Goal: Task Accomplishment & Management: Manage account settings

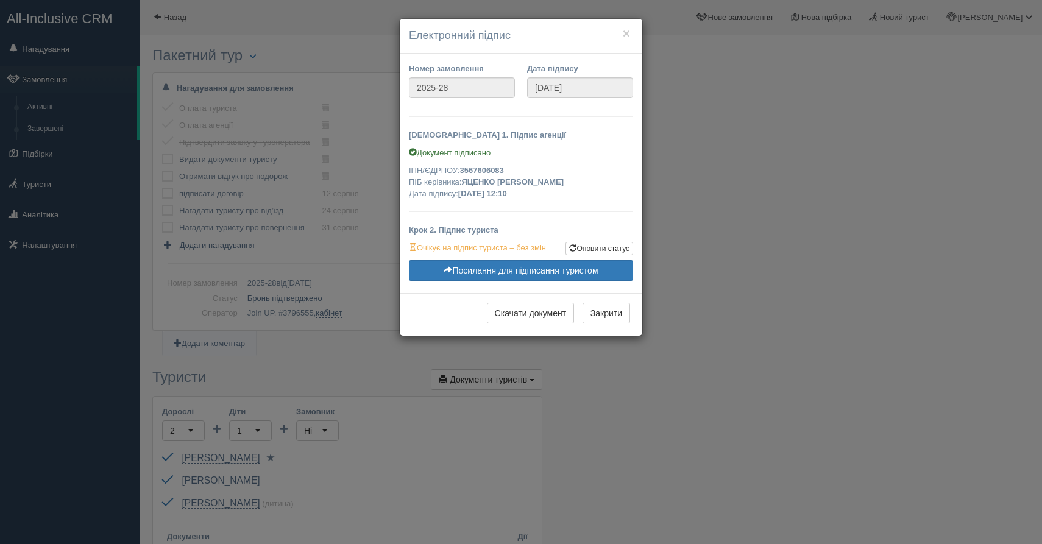
click at [623, 38] on button "×" at bounding box center [626, 33] width 7 height 13
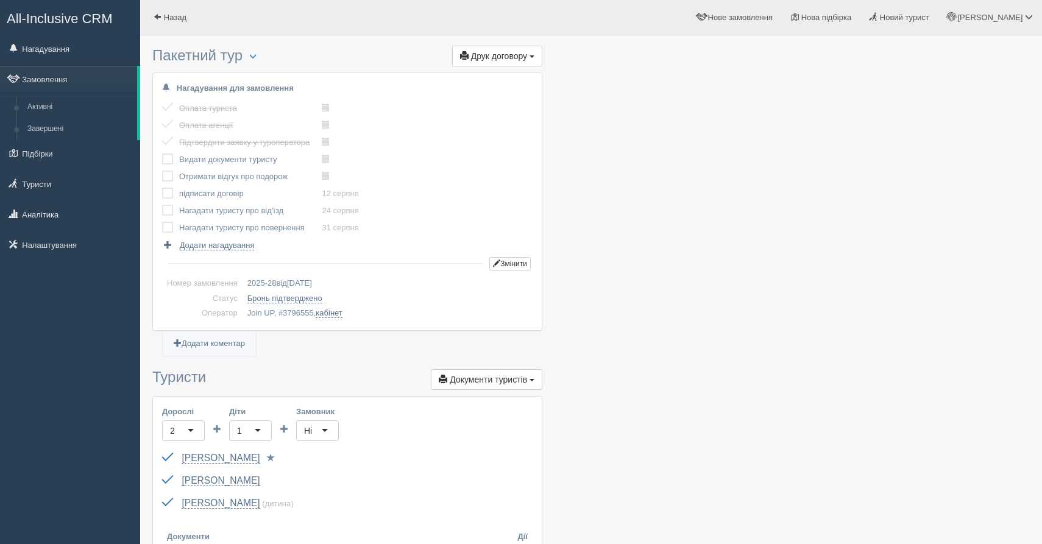
click at [57, 24] on span "All-Inclusive CRM" at bounding box center [60, 18] width 106 height 15
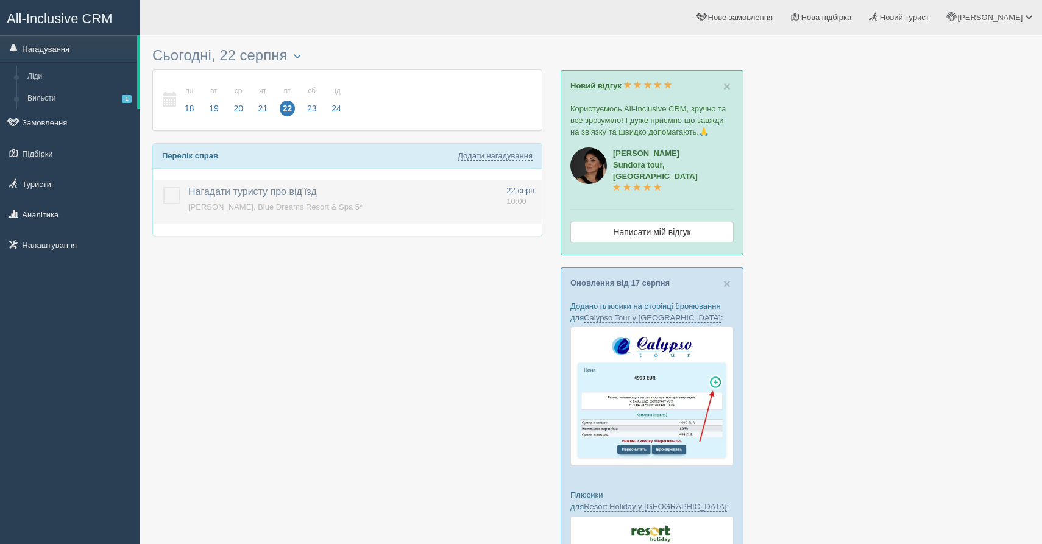
click at [163, 187] on label at bounding box center [163, 187] width 0 height 0
click at [0, 0] on input "checkbox" at bounding box center [0, 0] width 0 height 0
click at [321, 110] on link "сб 23" at bounding box center [311, 100] width 23 height 42
click at [223, 200] on div "Завтра, [DATE] пн 18 вт 19 ср 20 чт 21 пт 22 сб 23 нд 24 пн" at bounding box center [347, 126] width 390 height 170
click at [217, 187] on div "Немає запланованих справ" at bounding box center [347, 184] width 389 height 30
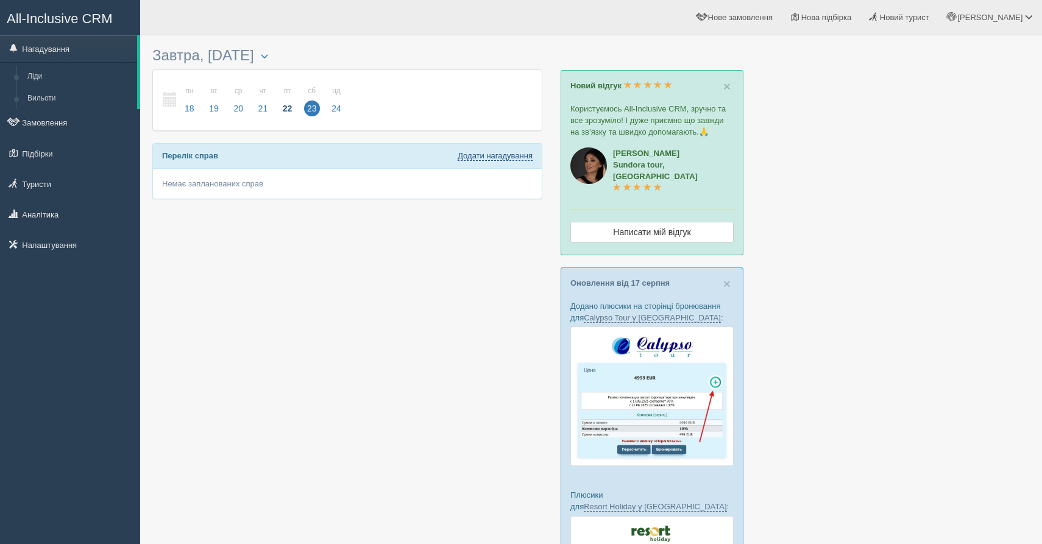
click at [495, 160] on link "Додати нагадування" at bounding box center [495, 156] width 75 height 10
select select "16"
select select "5"
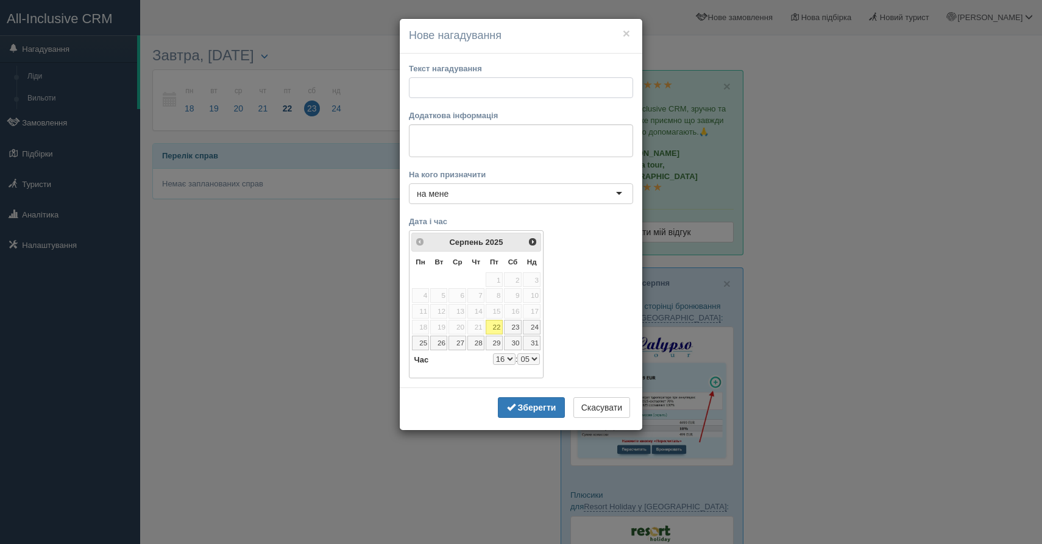
type input "d"
type input "видати квитки Болгарія"
click at [484, 147] on textarea at bounding box center [521, 140] width 224 height 33
click at [590, 297] on div "<Попер Наст> Серпень 2025 Пн Вт Ср Чт Пт Сб Нд 1 2 3 4 5 6 7 8 9 10 11 12 13 14…" at bounding box center [521, 303] width 224 height 147
click at [537, 238] on span "Наст>" at bounding box center [533, 241] width 10 height 10
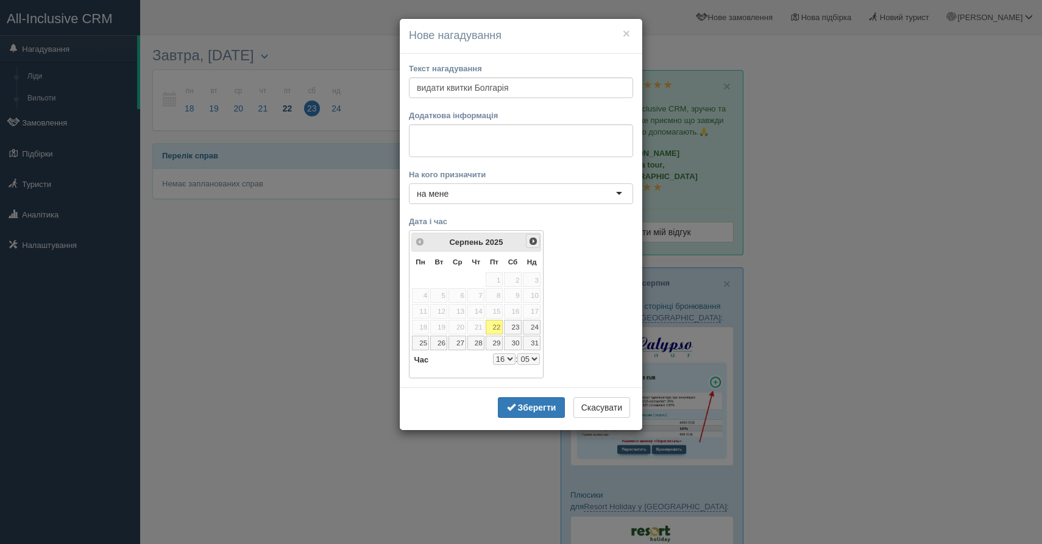
select select "16"
select select "5"
click at [695, 213] on div "× Нове нагадування Редагувати нагадування Текст нагадування видати квитки Болга…" at bounding box center [521, 272] width 1042 height 544
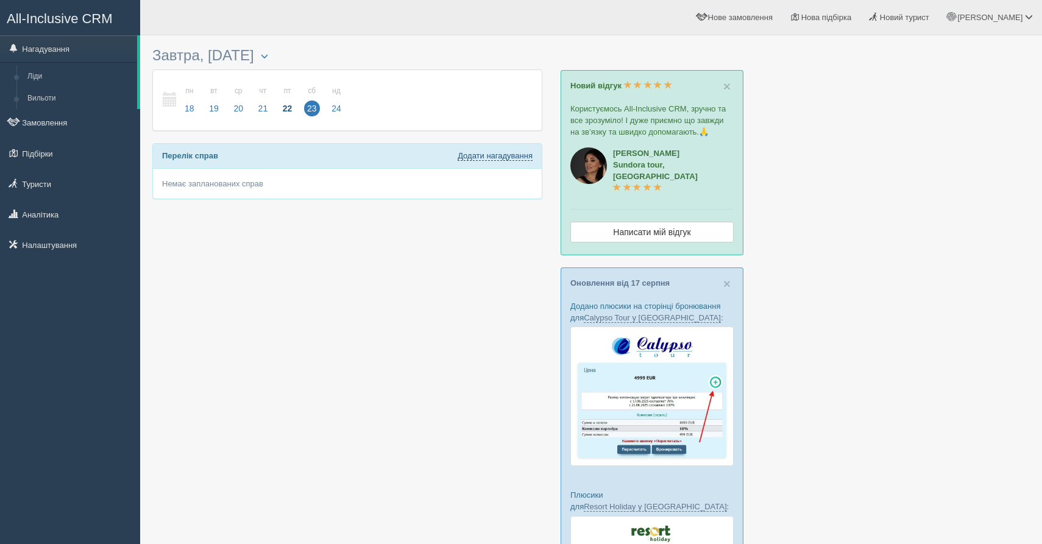
click at [485, 154] on link "Додати нагадування" at bounding box center [495, 156] width 75 height 10
select select "16"
select select "5"
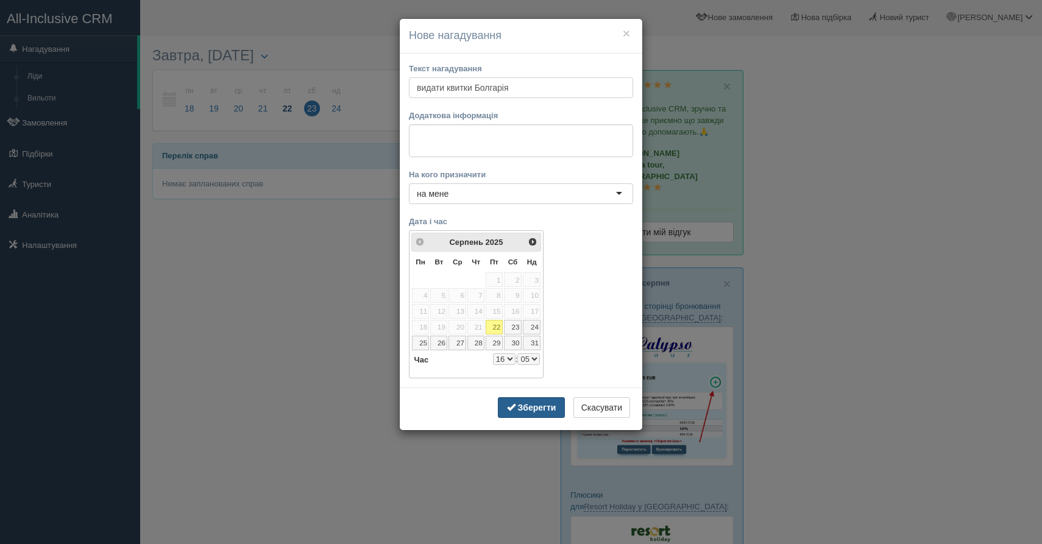
type input "видати квитки Болгарія"
click at [523, 410] on b "Зберегти" at bounding box center [537, 408] width 38 height 10
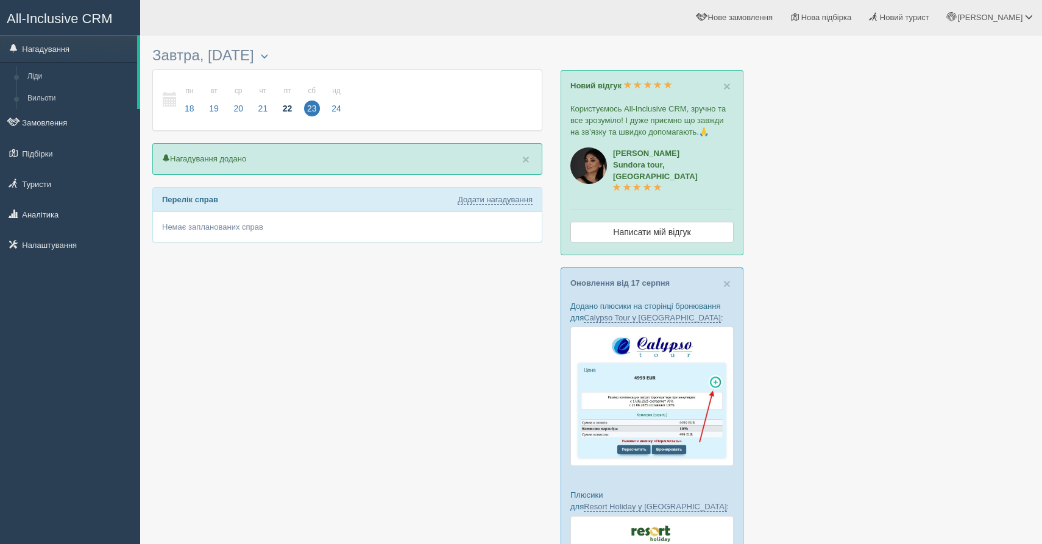
click at [291, 103] on span "22" at bounding box center [288, 109] width 16 height 16
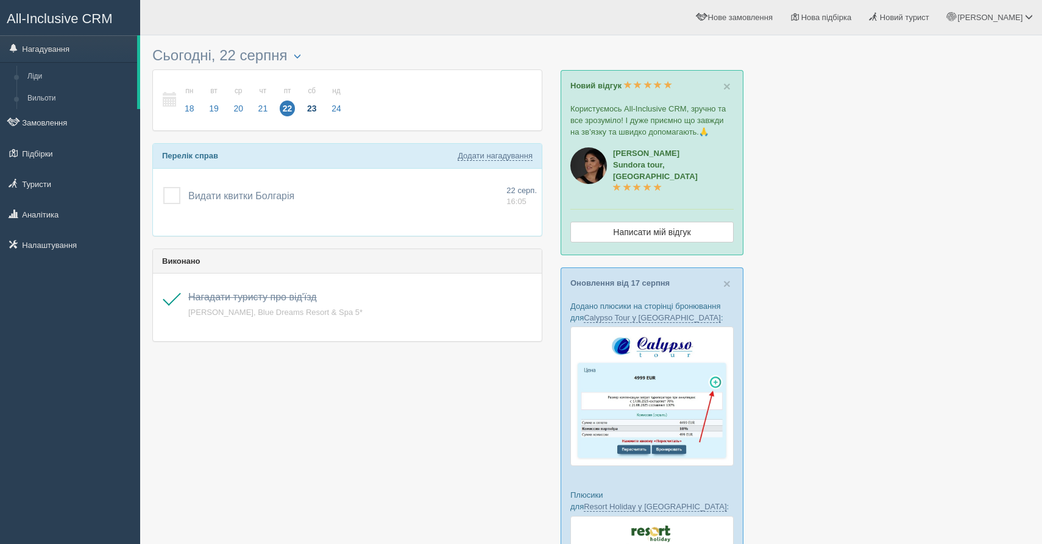
click at [322, 110] on link "сб 23" at bounding box center [311, 100] width 23 height 42
click at [293, 110] on span "22" at bounding box center [288, 109] width 16 height 16
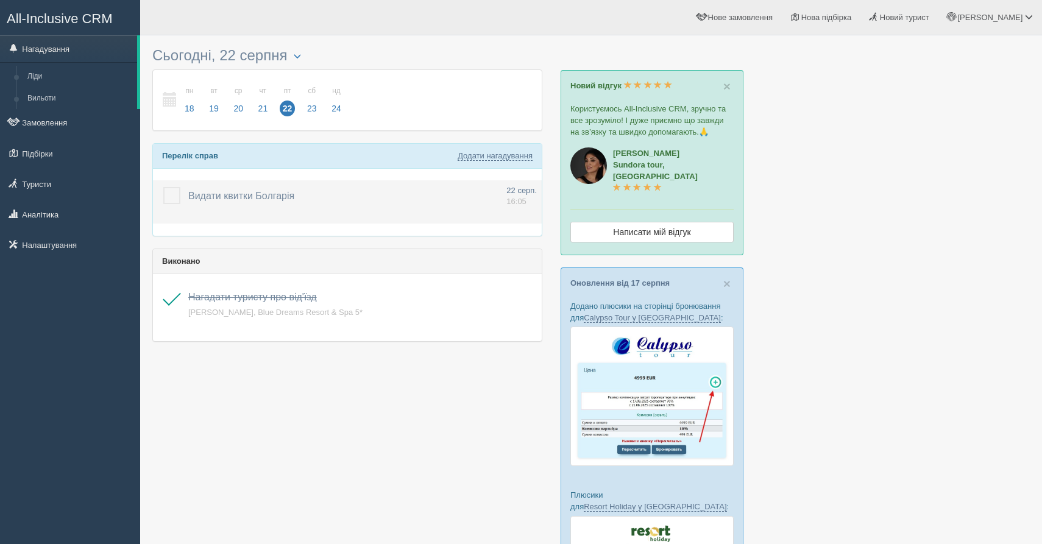
click at [420, 188] on td "Видати квитки Болгарія Додати інше Нагадування додано Нагадування оновлено" at bounding box center [342, 202] width 318 height 44
click at [519, 190] on span "22 серп." at bounding box center [521, 190] width 30 height 9
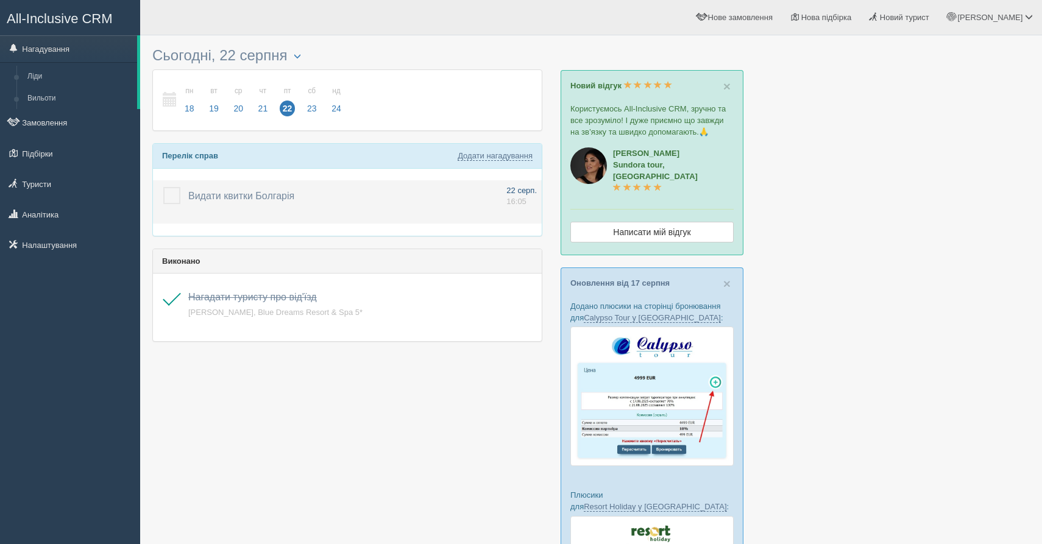
type input "видати квитки Болгарія"
select select "16"
select select "5"
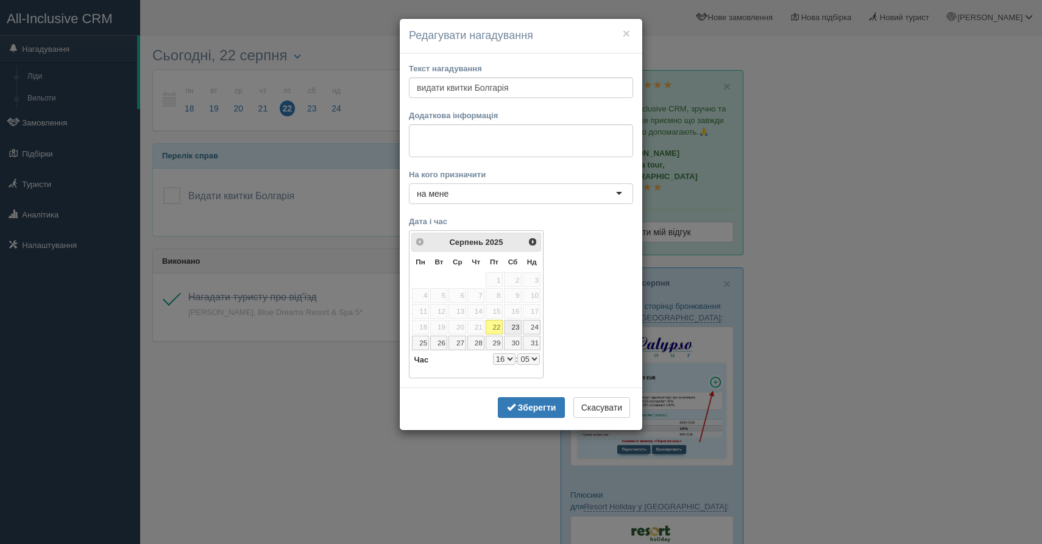
click at [517, 331] on link "23" at bounding box center [513, 327] width 18 height 15
select select "16"
select select "5"
click at [517, 331] on link "23" at bounding box center [513, 327] width 18 height 15
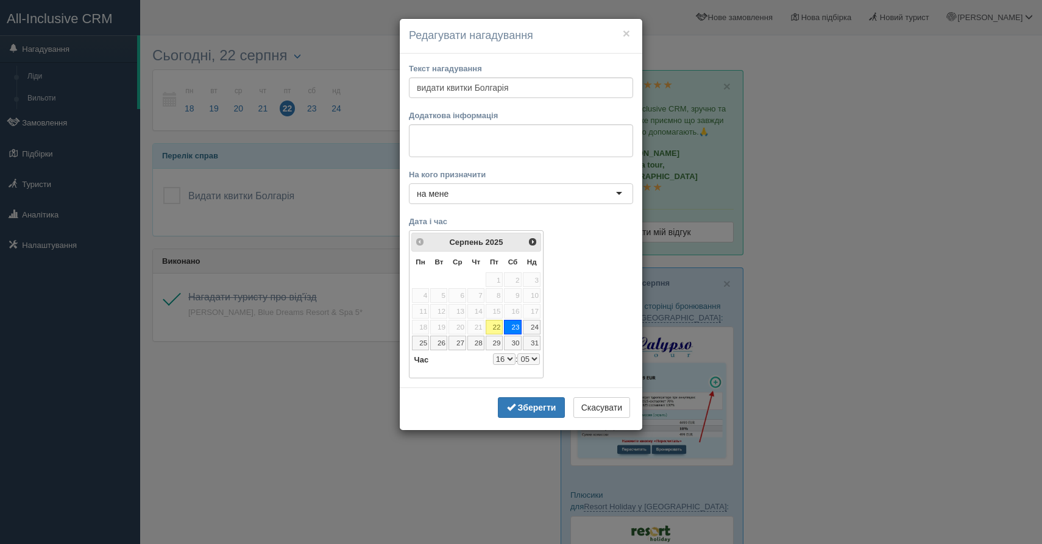
select select "16"
select select "5"
click at [529, 408] on b "Зберегти" at bounding box center [537, 408] width 38 height 10
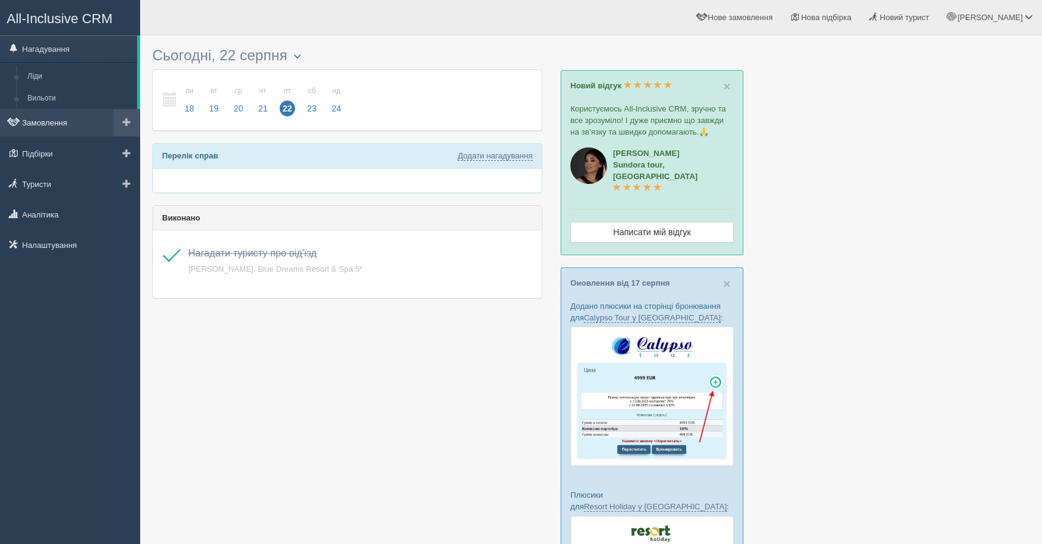
click at [57, 124] on link "Замовлення" at bounding box center [70, 122] width 140 height 27
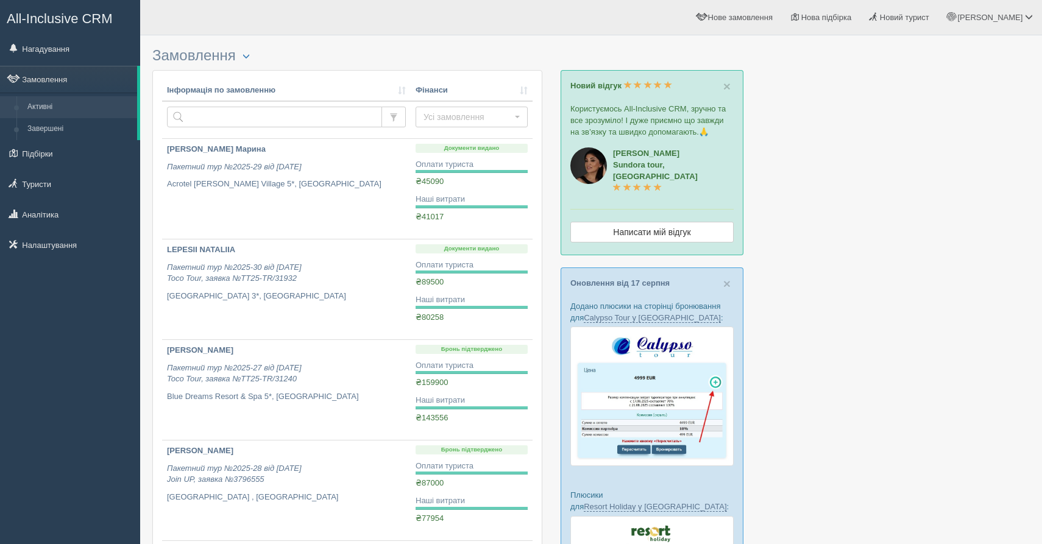
click at [53, 149] on link "Підбірки" at bounding box center [70, 153] width 140 height 27
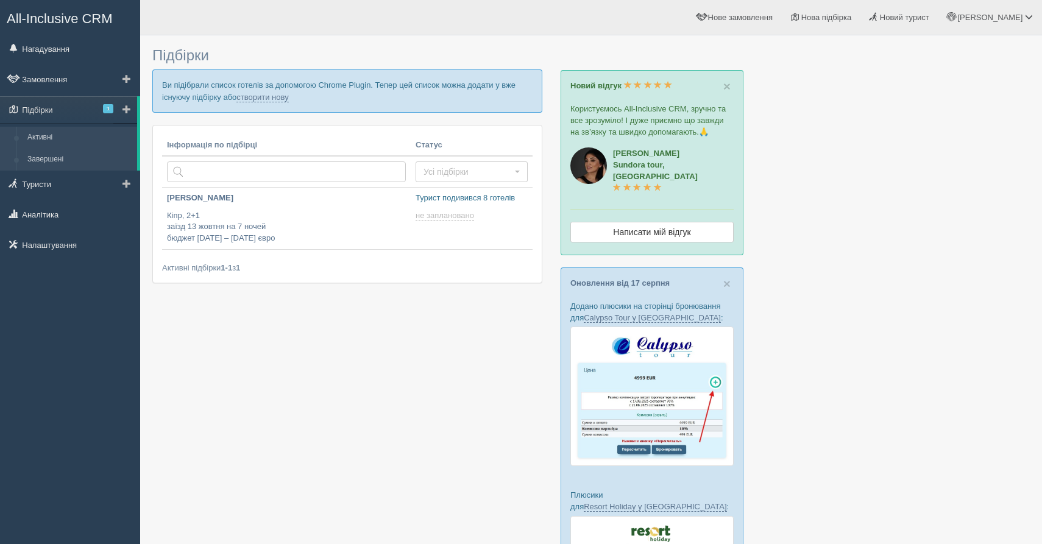
click at [52, 163] on link "Завершені" at bounding box center [79, 160] width 115 height 22
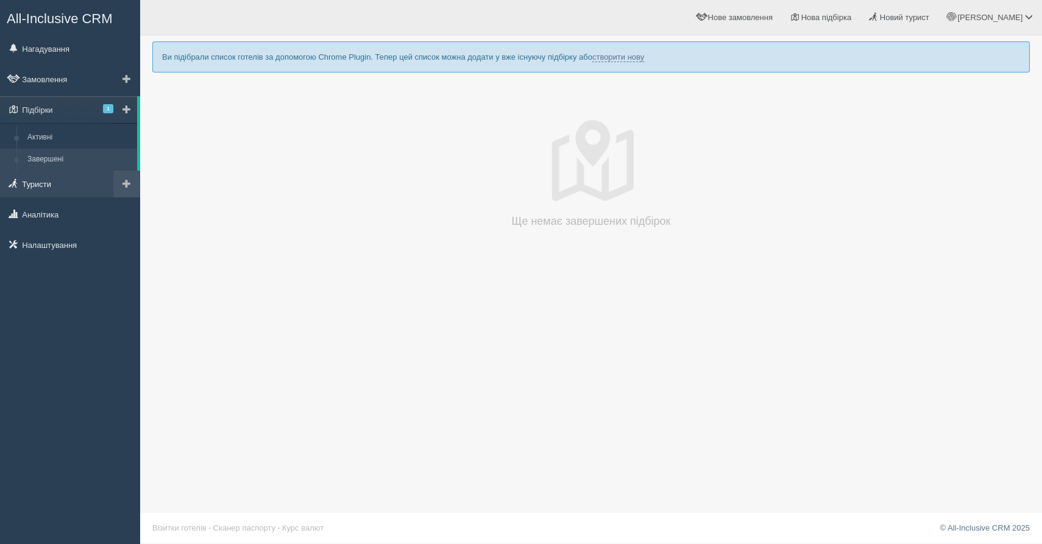
click at [29, 189] on link "Туристи" at bounding box center [70, 184] width 140 height 27
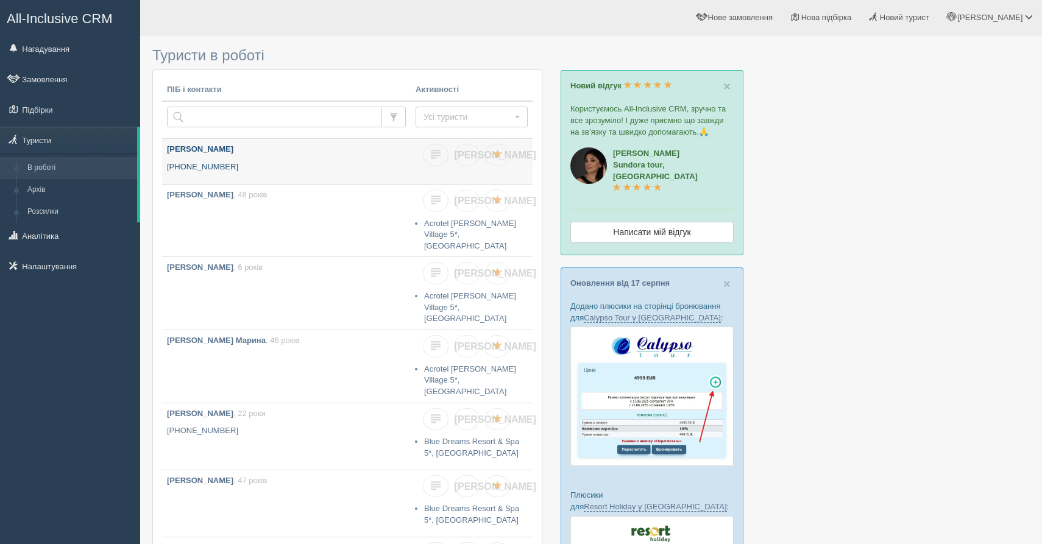
click at [319, 152] on p "[PERSON_NAME]" at bounding box center [286, 150] width 239 height 12
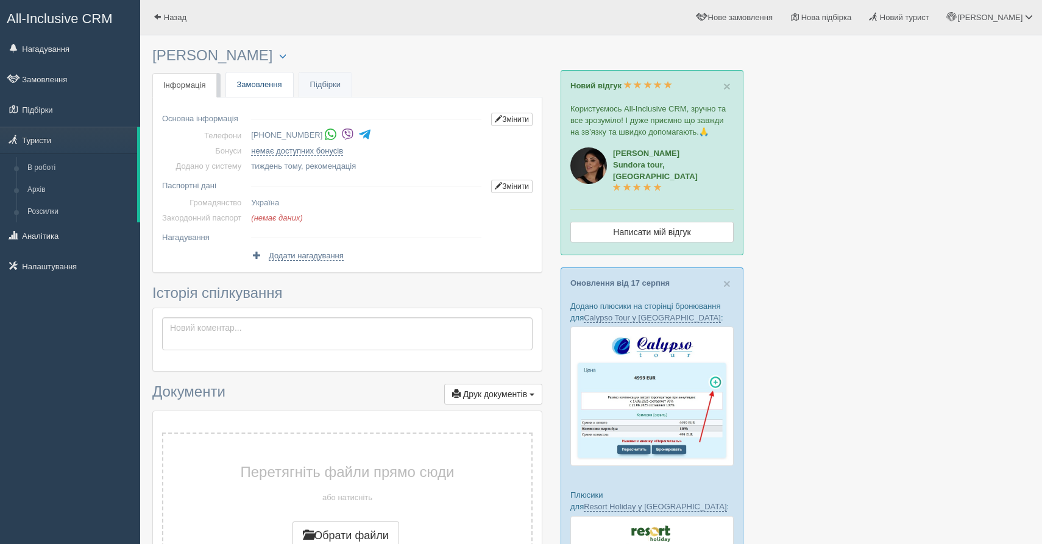
click at [277, 83] on link "Замовлення" at bounding box center [259, 84] width 67 height 25
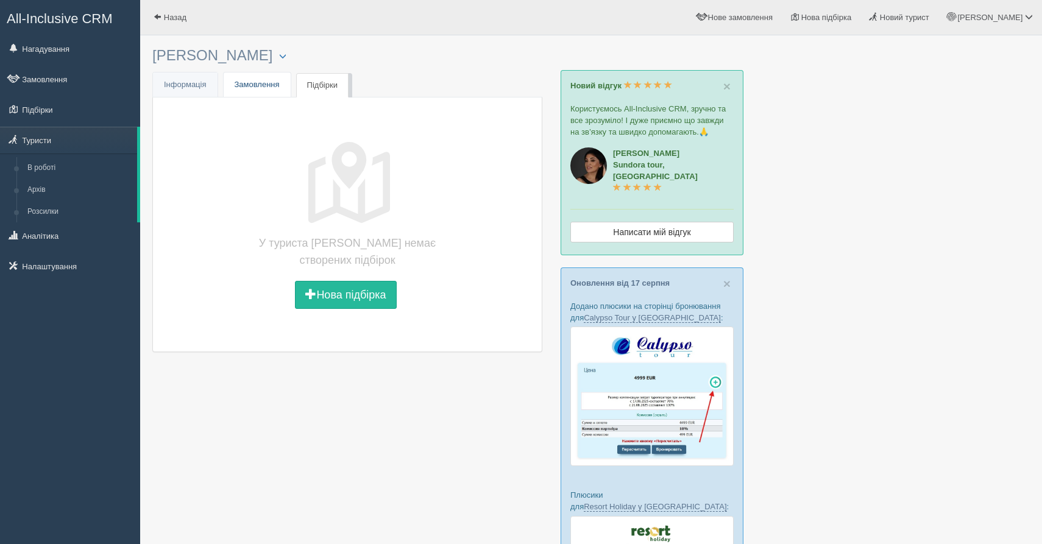
click at [272, 96] on link "Замовлення" at bounding box center [257, 84] width 67 height 25
click at [341, 296] on button "Нове замовлення" at bounding box center [345, 295] width 121 height 28
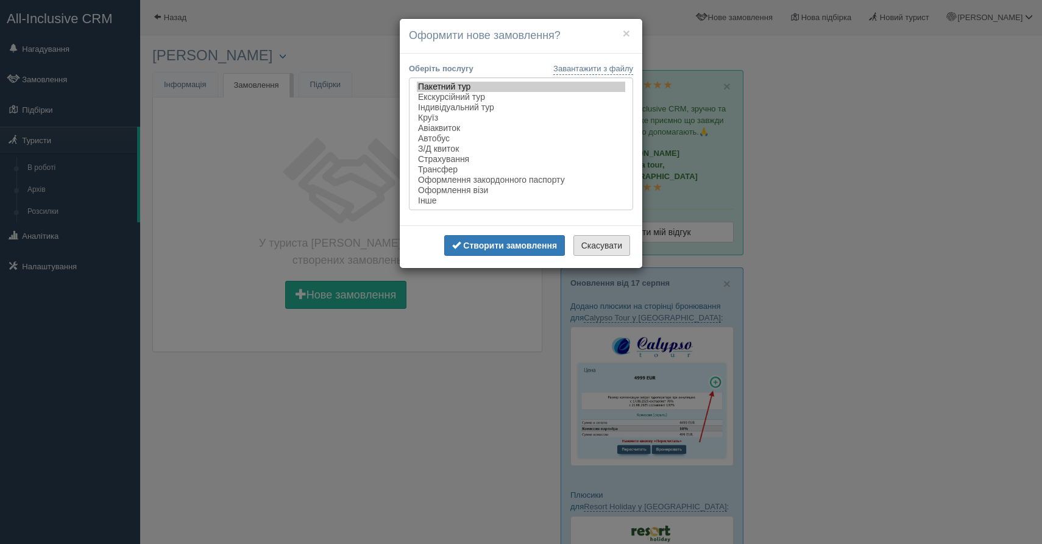
click at [596, 247] on button "Скасувати" at bounding box center [601, 245] width 57 height 21
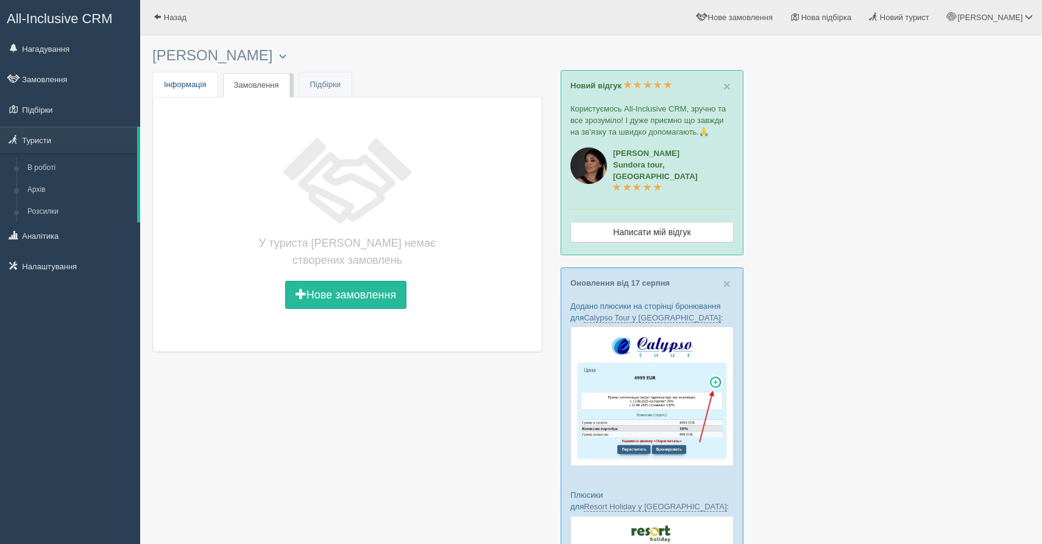
click at [183, 84] on span "Інформація" at bounding box center [185, 84] width 43 height 9
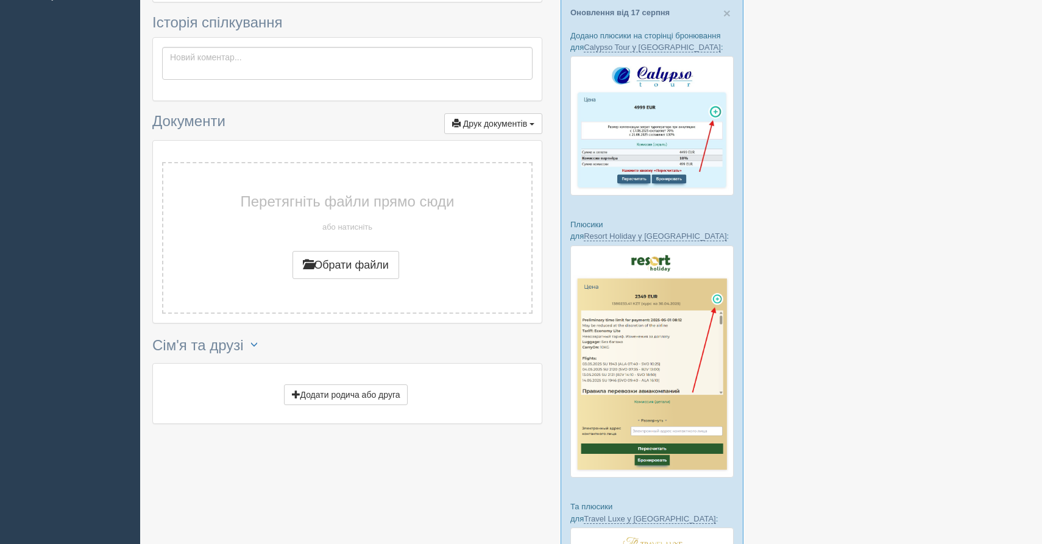
scroll to position [274, 0]
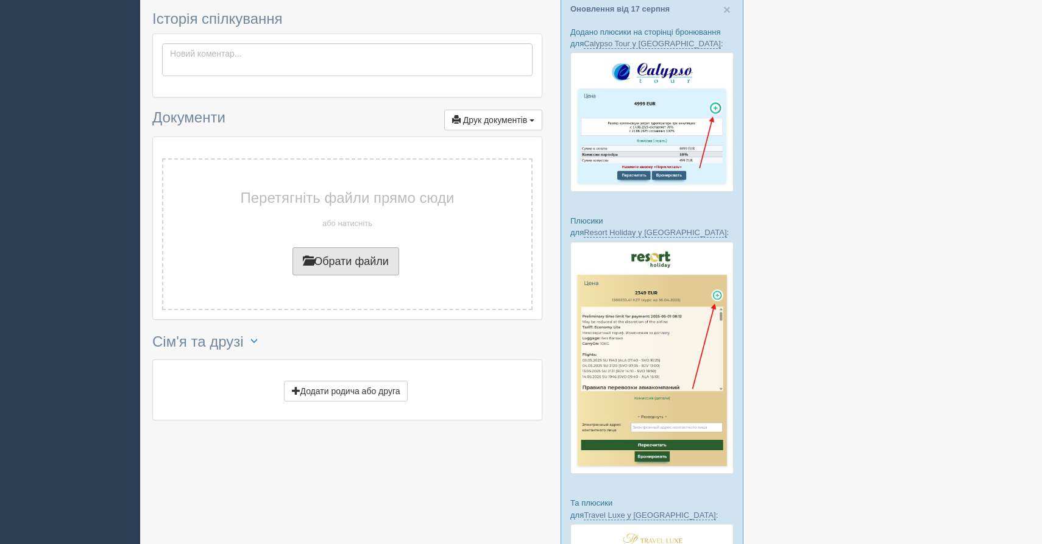
click at [336, 272] on button "Обрати файли" at bounding box center [345, 261] width 107 height 28
type input "C:\fakepath\IMG_1159.JPG"
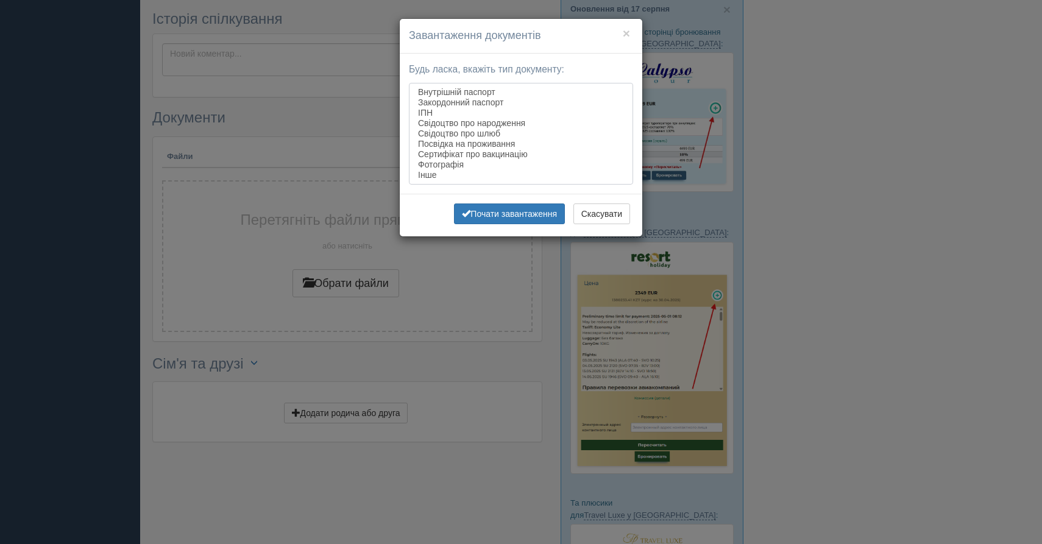
select select "passport_external"
click at [447, 102] on option "Закордонний паспорт" at bounding box center [521, 102] width 208 height 10
click at [528, 223] on button "Почати завантаження" at bounding box center [509, 213] width 111 height 21
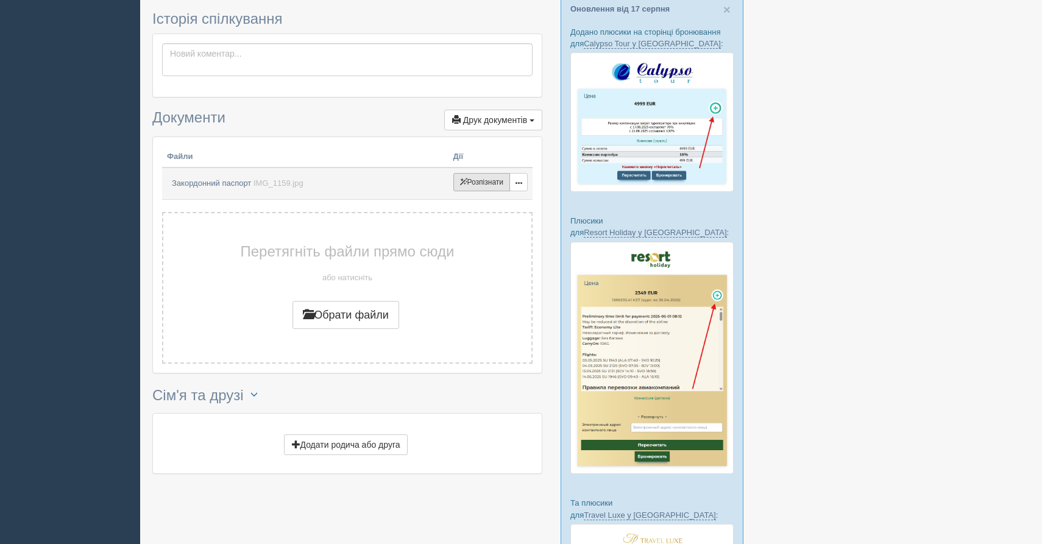
click at [464, 183] on span "Розпізнати" at bounding box center [481, 182] width 43 height 9
click at [516, 185] on span "button" at bounding box center [518, 183] width 7 height 7
click at [492, 199] on link "Змінити" at bounding box center [497, 203] width 96 height 20
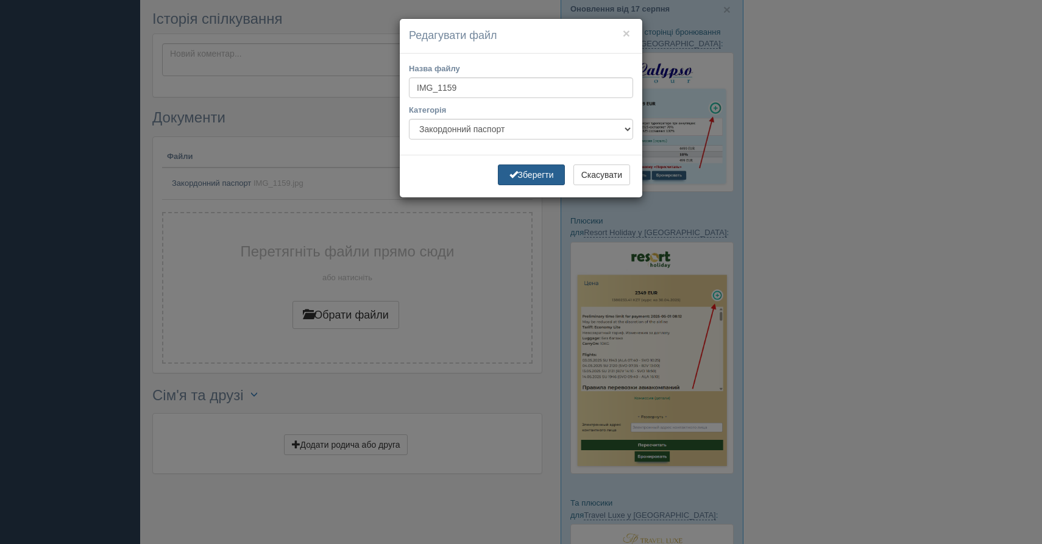
click at [532, 175] on button "Зберегти" at bounding box center [531, 174] width 67 height 21
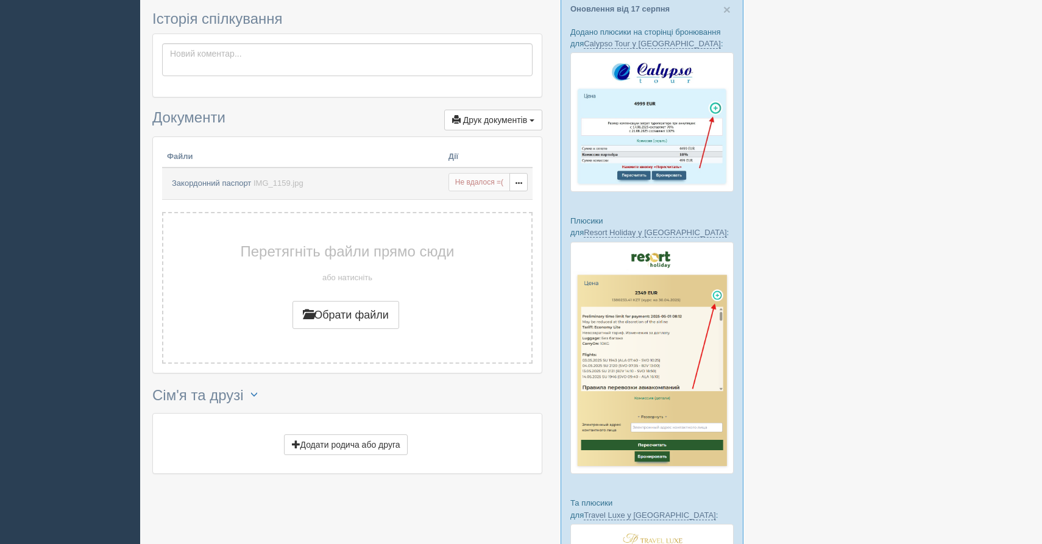
click at [510, 193] on td "Розпізнати Спрацювало! Не вдалося =( Змінити Видалити Повернути" at bounding box center [488, 184] width 89 height 32
click at [519, 187] on span "button" at bounding box center [518, 183] width 7 height 7
click at [499, 225] on link "Видалити" at bounding box center [497, 223] width 96 height 20
click at [348, 306] on button "Обрати файли" at bounding box center [345, 315] width 107 height 28
type input "C:\fakepath\IMG_1159 2.jpg"
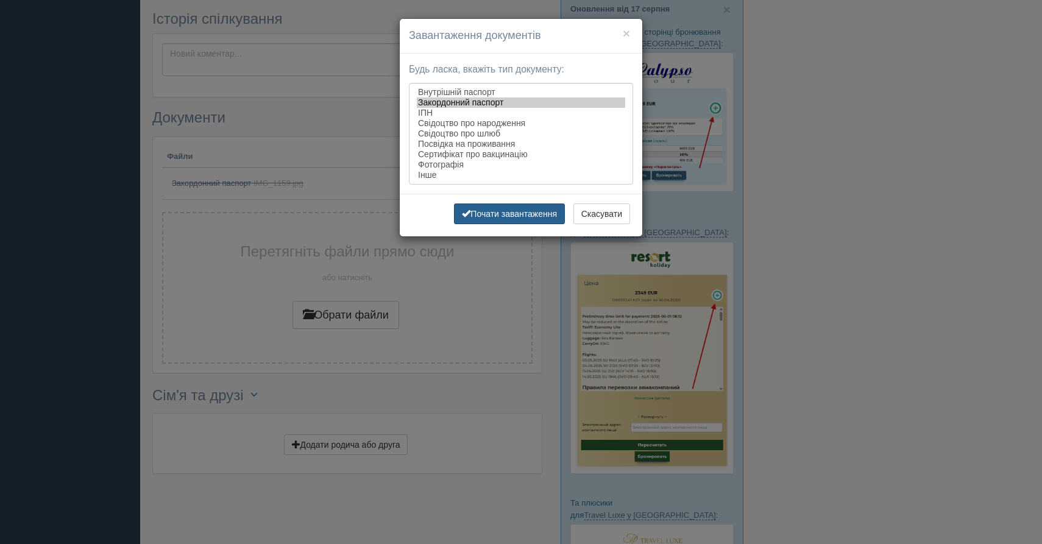
click at [499, 207] on button "Почати завантаження" at bounding box center [509, 213] width 111 height 21
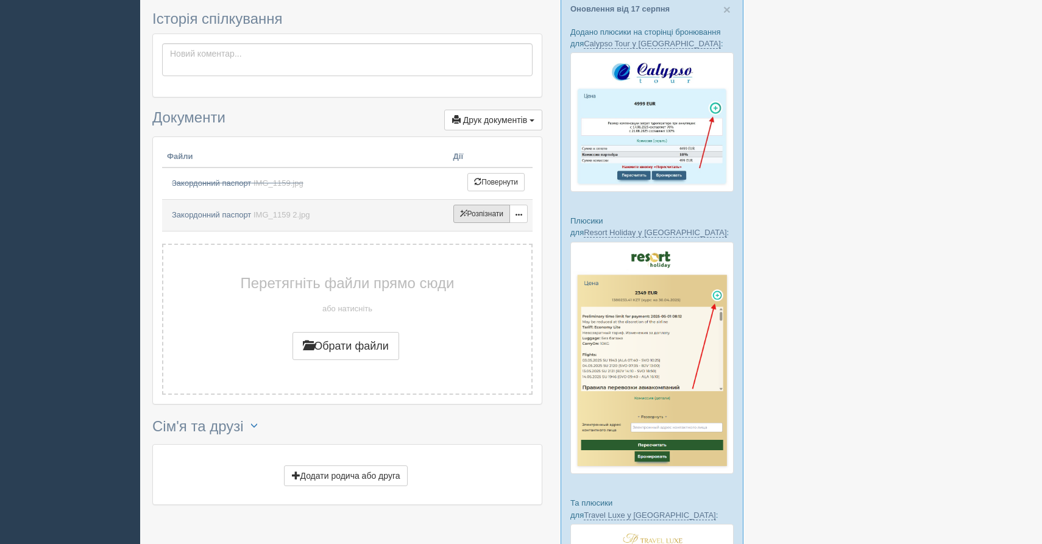
click at [471, 216] on span "Розпізнати" at bounding box center [481, 214] width 43 height 9
click at [474, 224] on td "Розпізнати Спрацювало! Не вдалося =( Змінити Видалити Повернути" at bounding box center [488, 216] width 89 height 32
click at [296, 210] on link "Закордонний паспорт IMG_1159 2.jpg" at bounding box center [303, 215] width 272 height 21
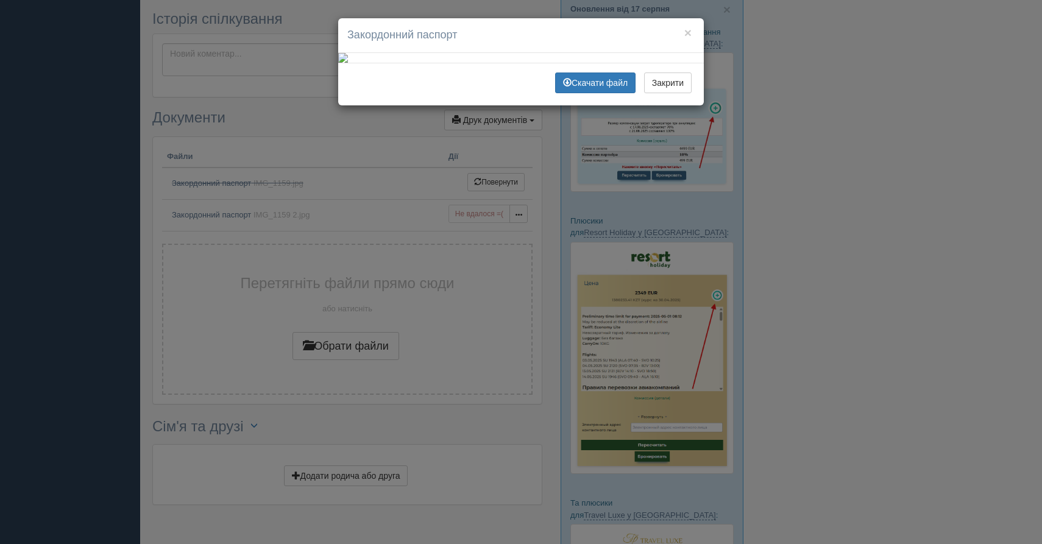
click at [462, 63] on img at bounding box center [521, 58] width 366 height 10
click at [675, 93] on button "Закрити" at bounding box center [668, 82] width 48 height 21
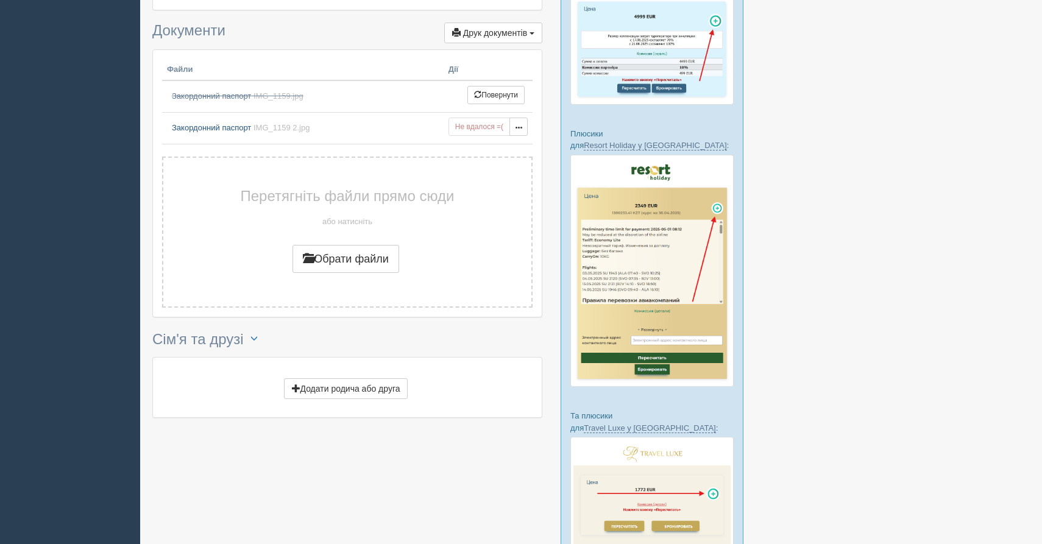
scroll to position [455, 0]
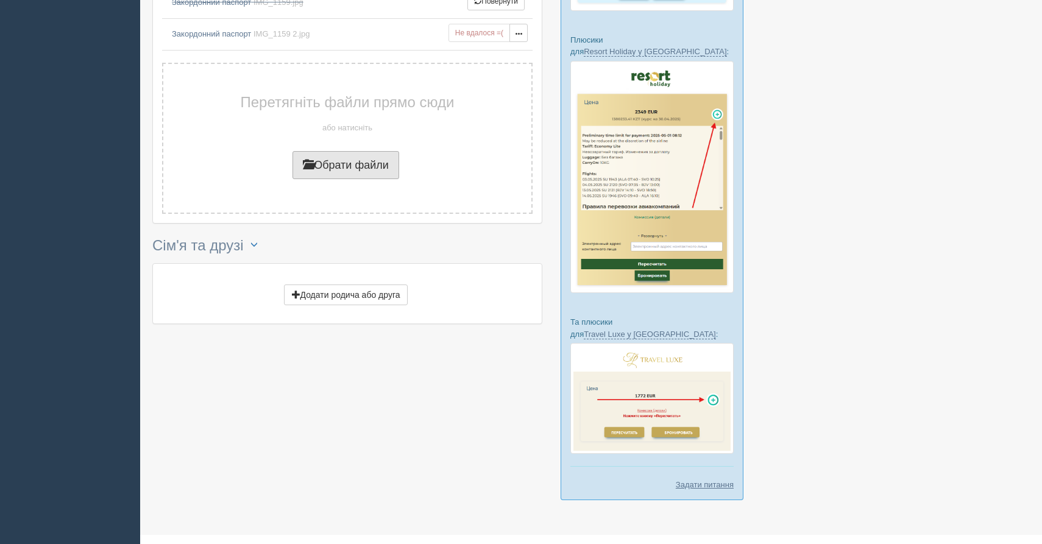
click at [341, 158] on button "Обрати файли" at bounding box center [345, 165] width 107 height 28
click at [359, 288] on button "Додати родича або друга" at bounding box center [346, 295] width 124 height 21
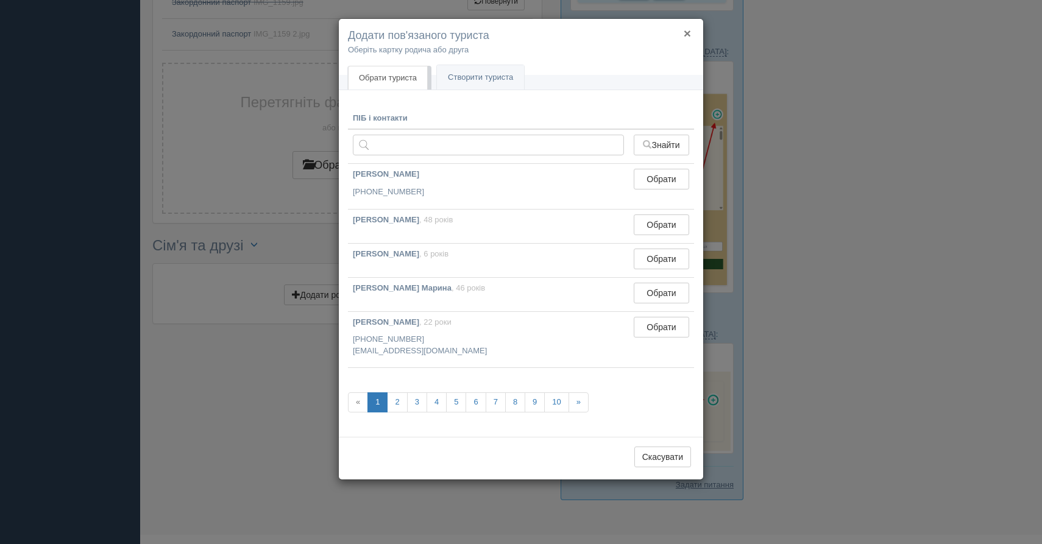
click at [685, 35] on button "×" at bounding box center [687, 33] width 7 height 13
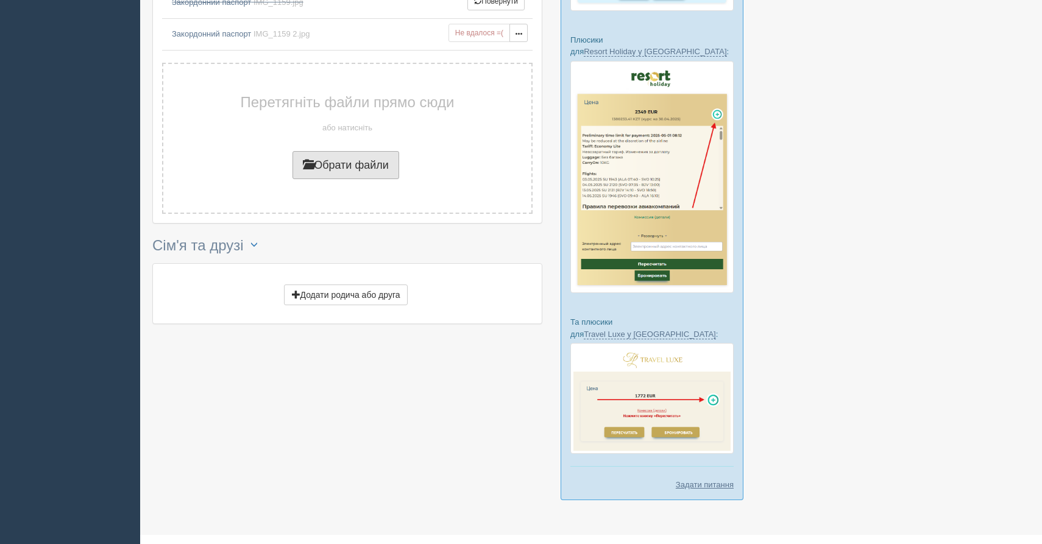
click at [306, 163] on span "button" at bounding box center [308, 163] width 11 height 11
type input "C:\fakepath\IMG_1159 2.jpg"
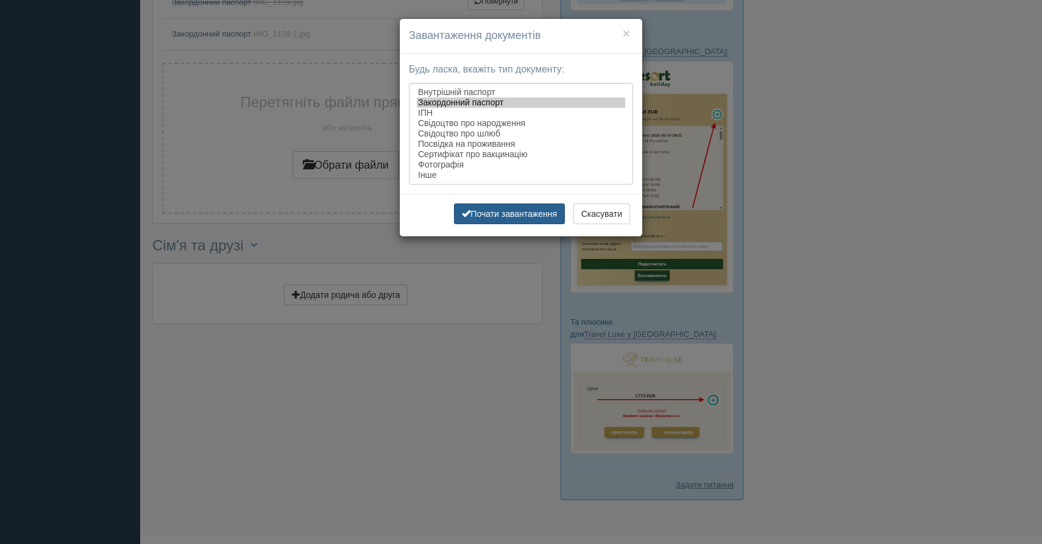
click at [500, 223] on button "Почати завантаження" at bounding box center [509, 213] width 111 height 21
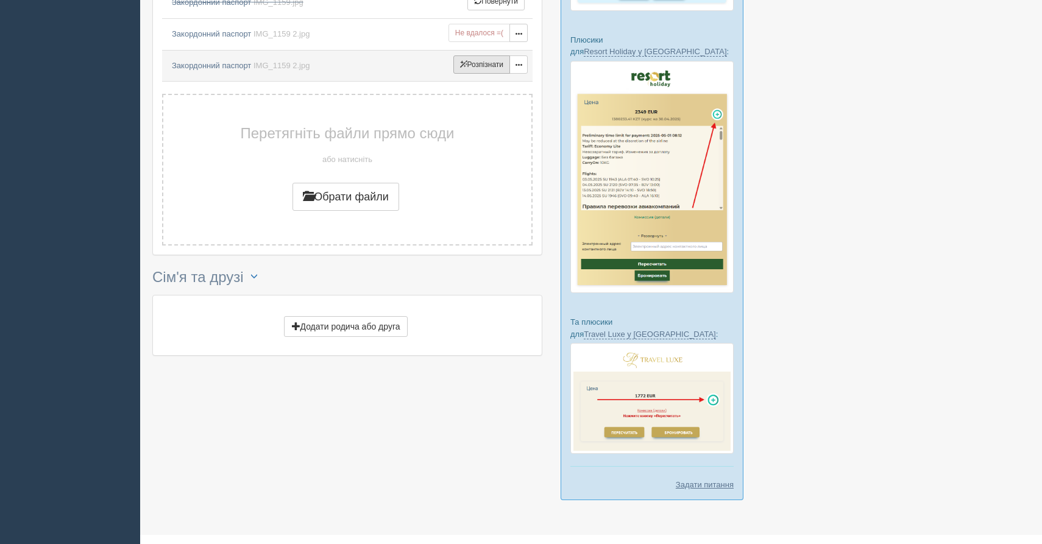
click at [492, 72] on button "Розпізнати Спрацювало! Не вдалося =(" at bounding box center [481, 64] width 57 height 18
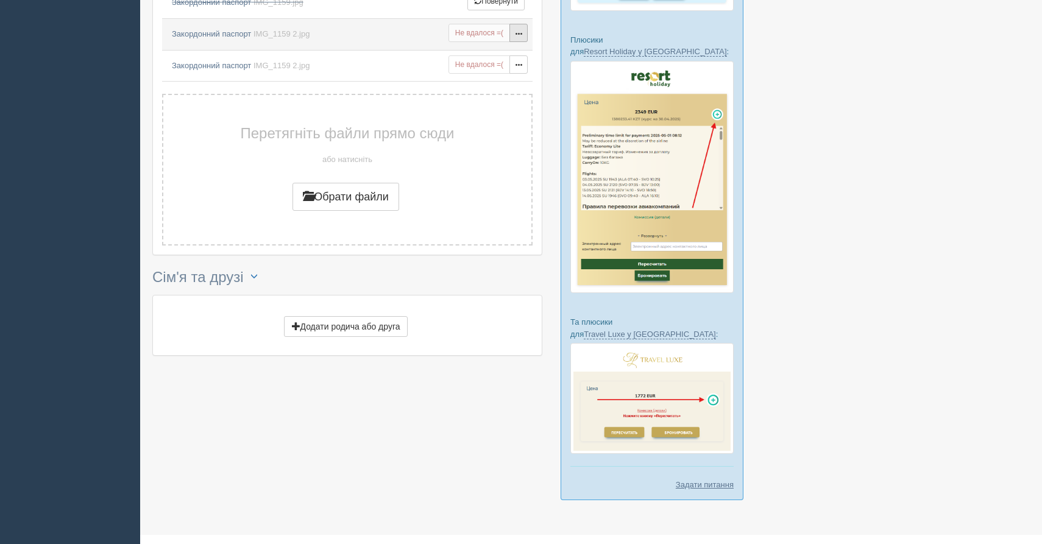
click at [512, 33] on button "button" at bounding box center [518, 33] width 18 height 18
click at [497, 71] on link "Видалити" at bounding box center [497, 74] width 96 height 20
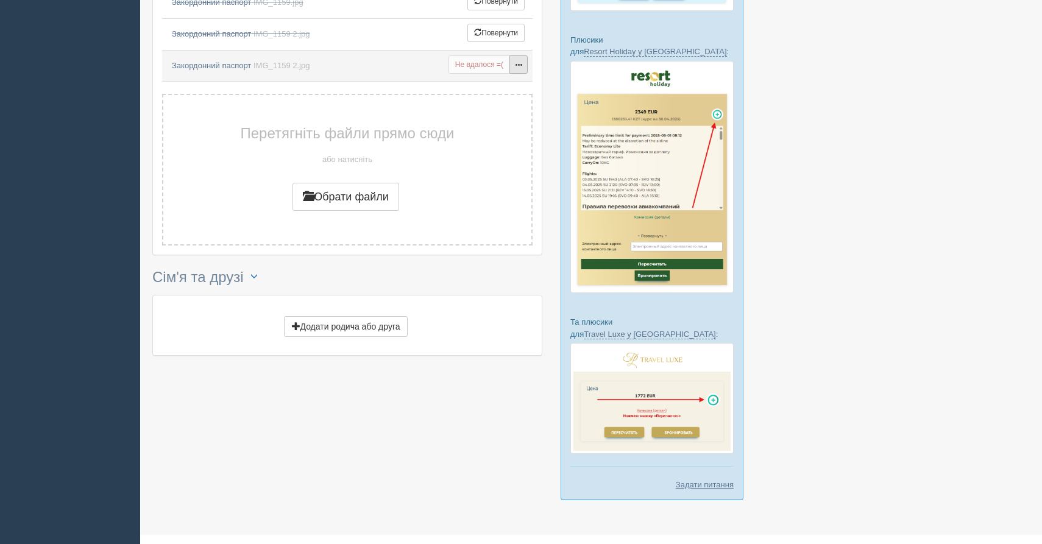
click at [522, 68] on button "button" at bounding box center [518, 64] width 18 height 18
click at [509, 99] on link "Видалити" at bounding box center [497, 105] width 96 height 20
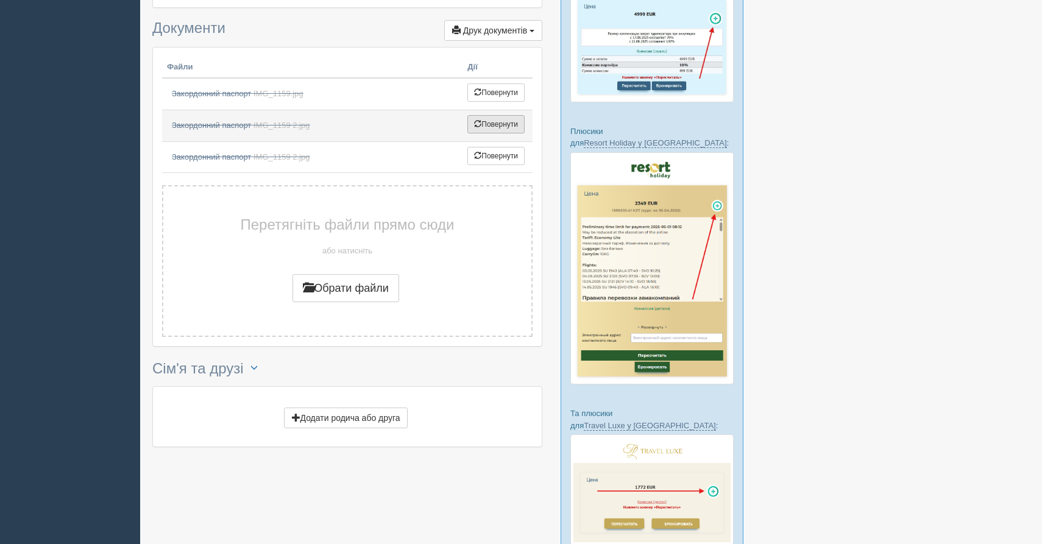
scroll to position [367, 0]
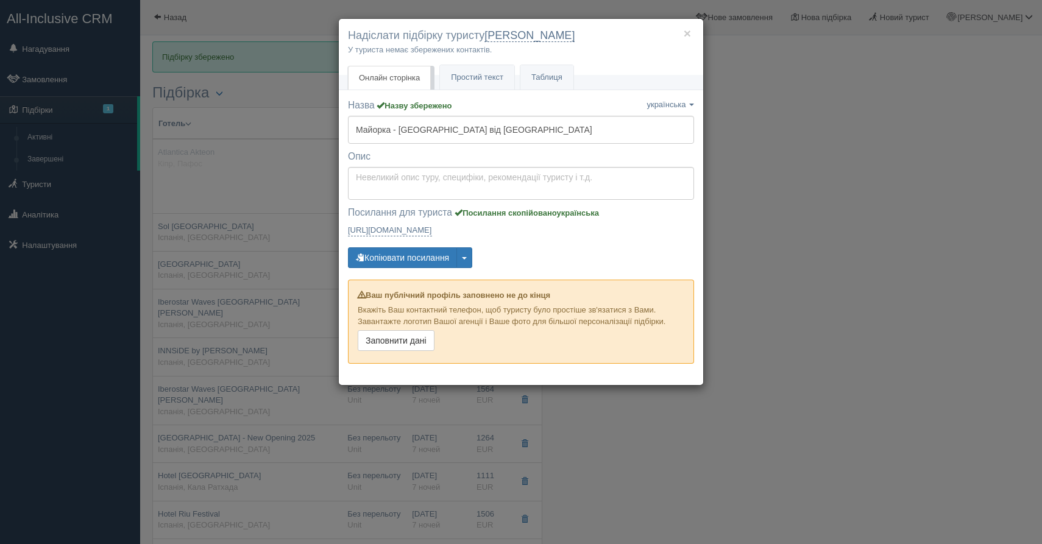
scroll to position [377, 0]
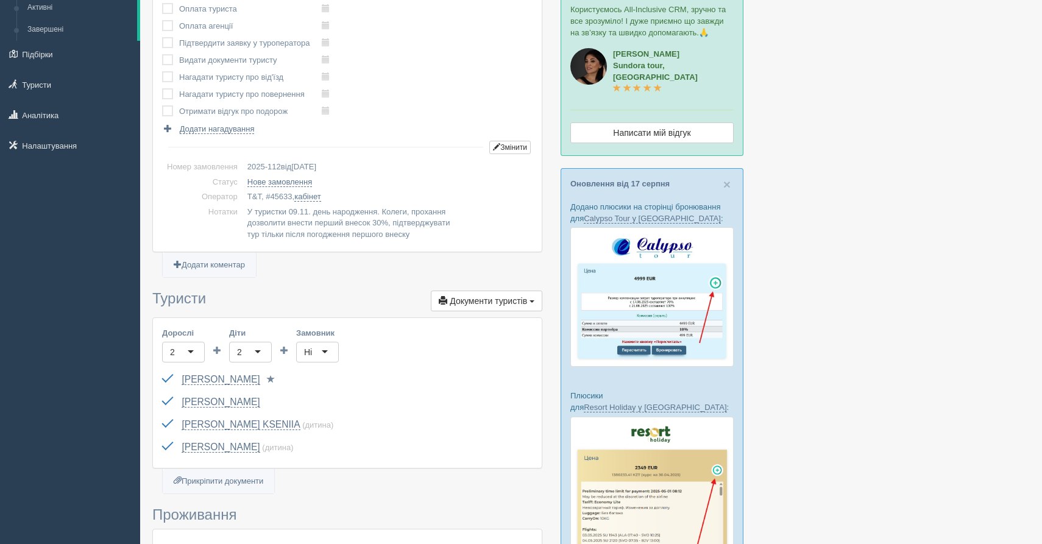
scroll to position [78, 0]
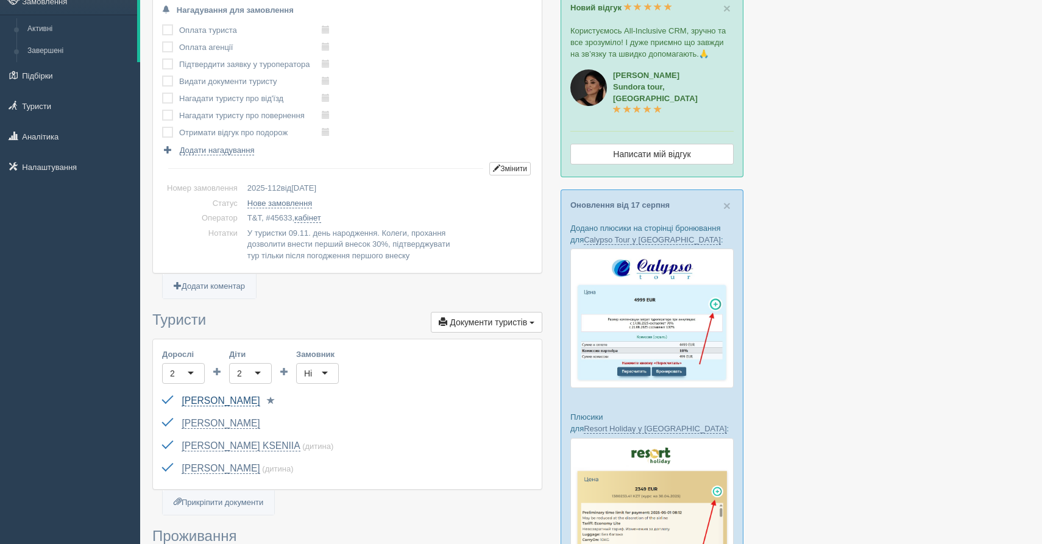
click at [199, 406] on link "[PERSON_NAME]" at bounding box center [221, 400] width 78 height 11
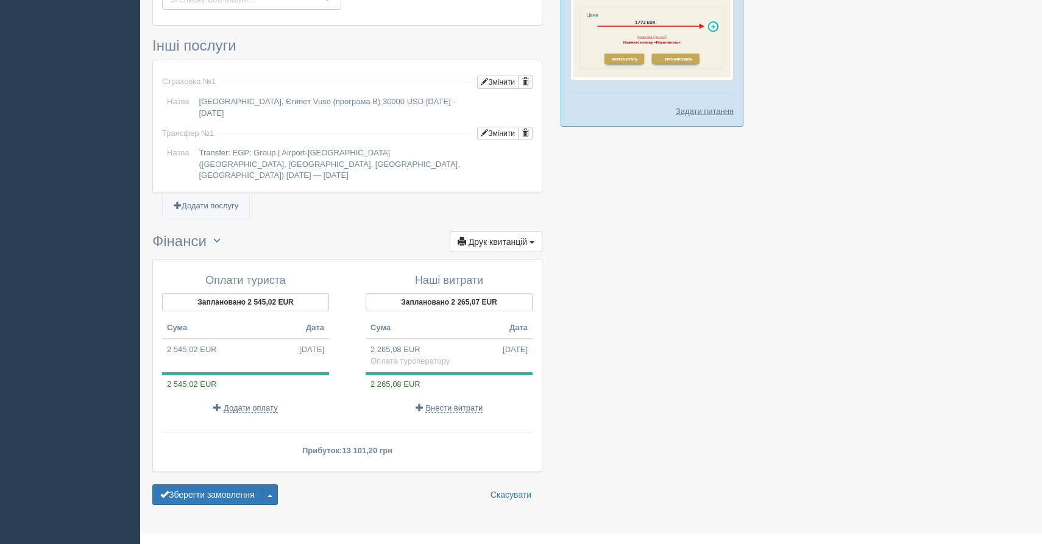
scroll to position [861, 0]
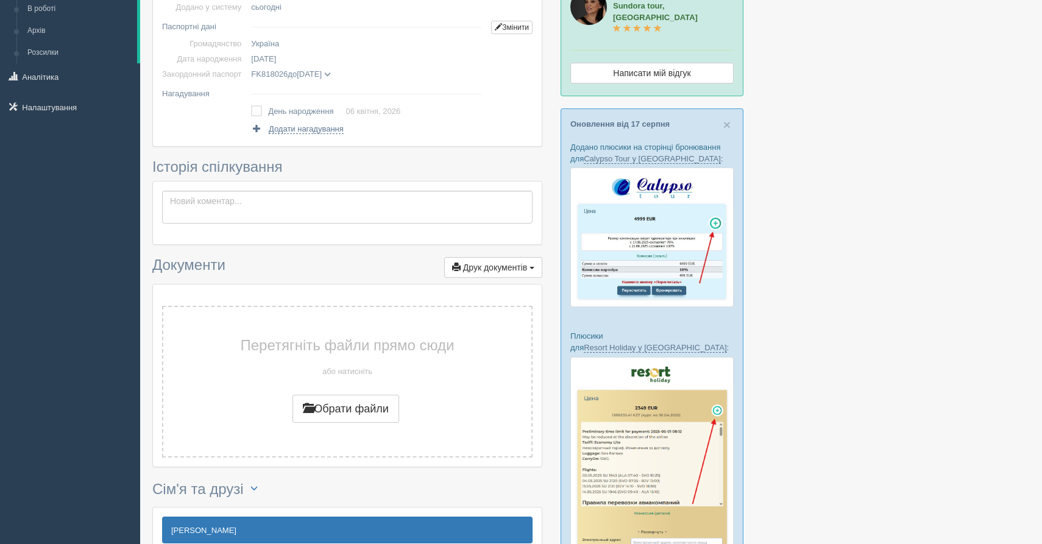
scroll to position [455, 0]
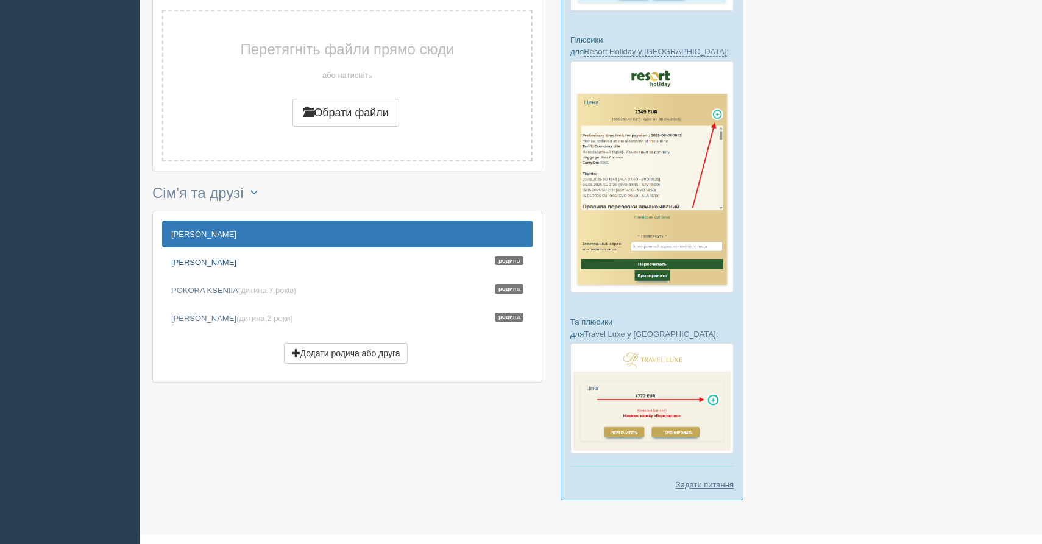
click at [209, 263] on link "KOSHELIUK NINA Родина" at bounding box center [347, 262] width 370 height 27
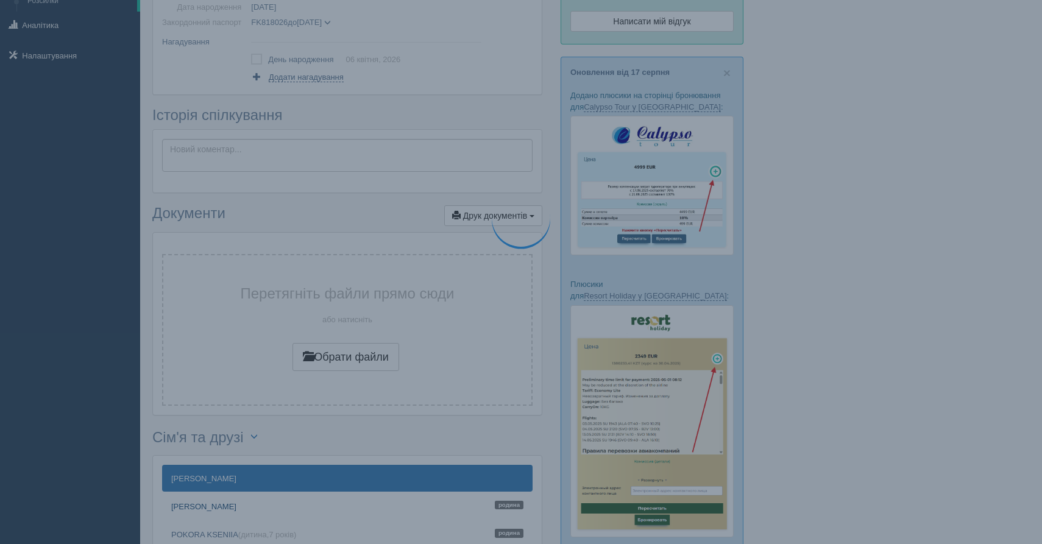
scroll to position [0, 0]
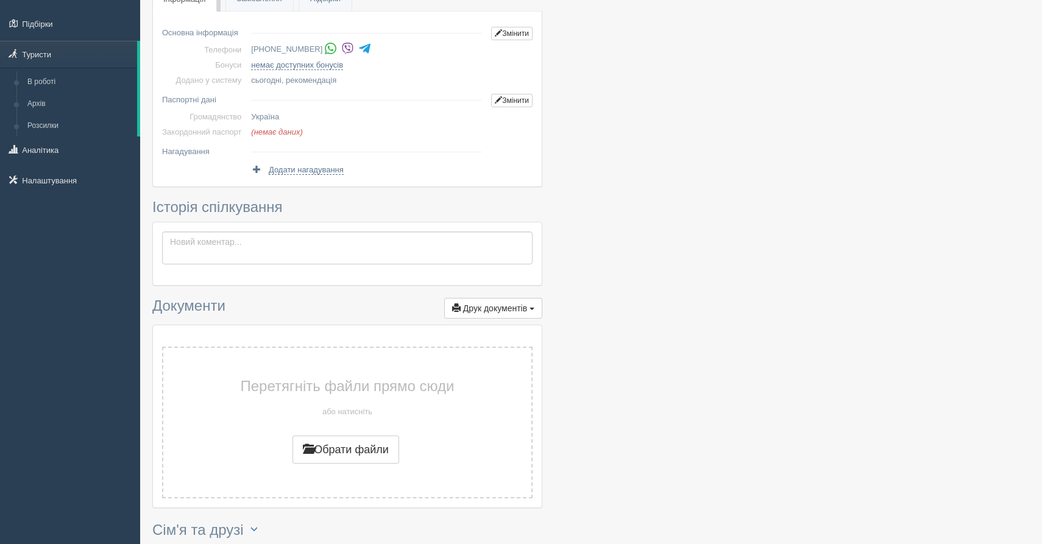
scroll to position [218, 0]
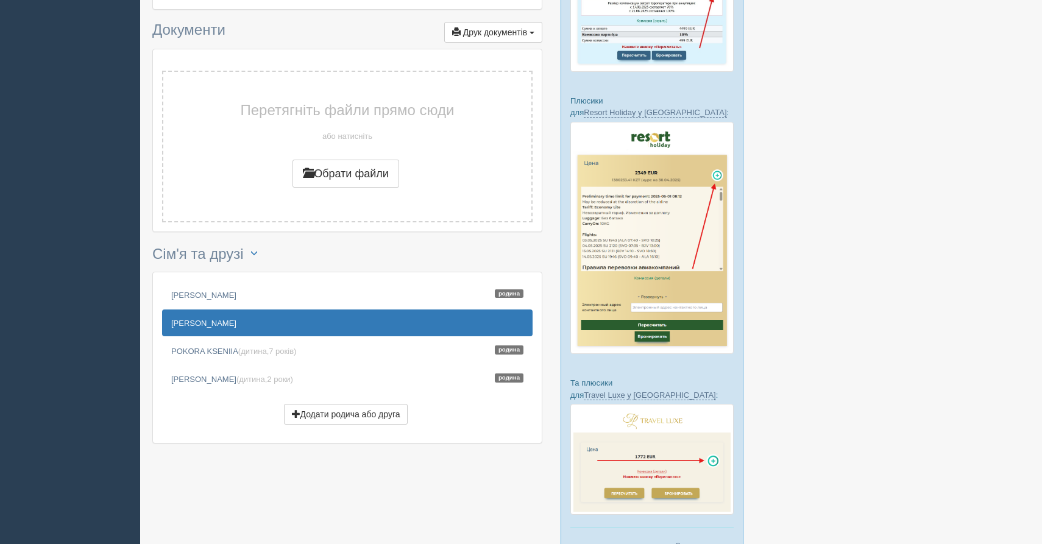
scroll to position [455, 0]
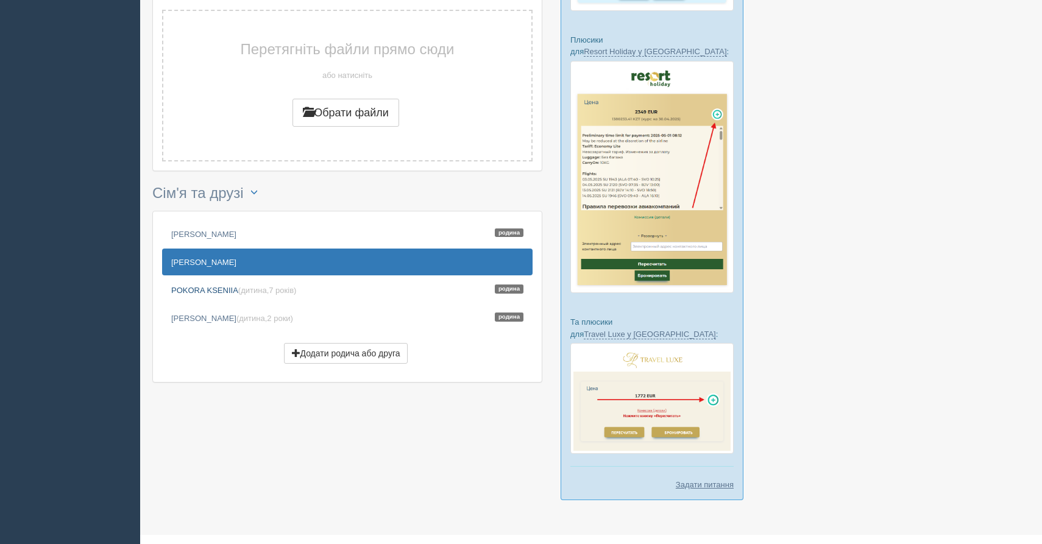
click at [322, 288] on link "POKORA KSENIIA (дитина, 7 років ) Родина" at bounding box center [347, 290] width 370 height 27
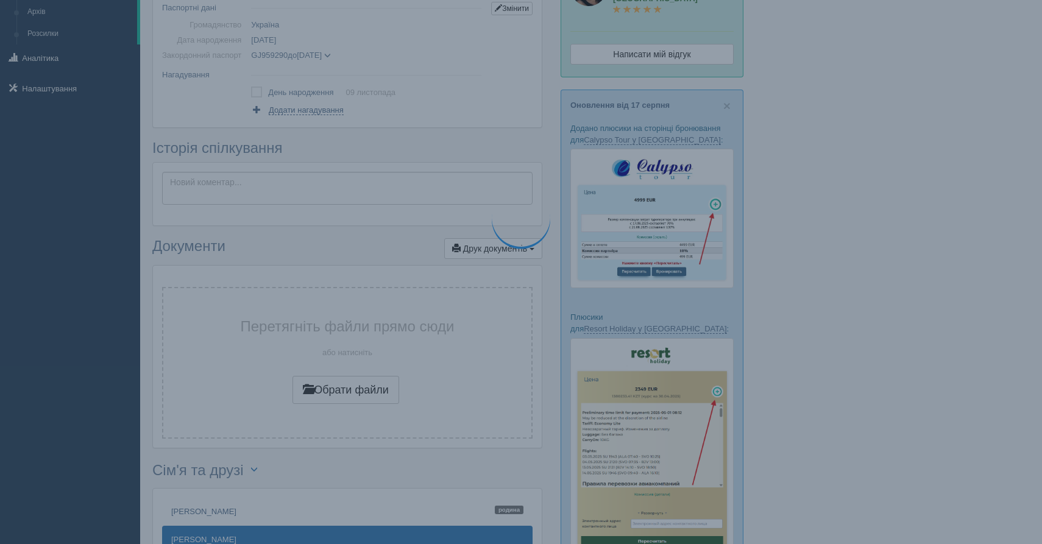
scroll to position [0, 0]
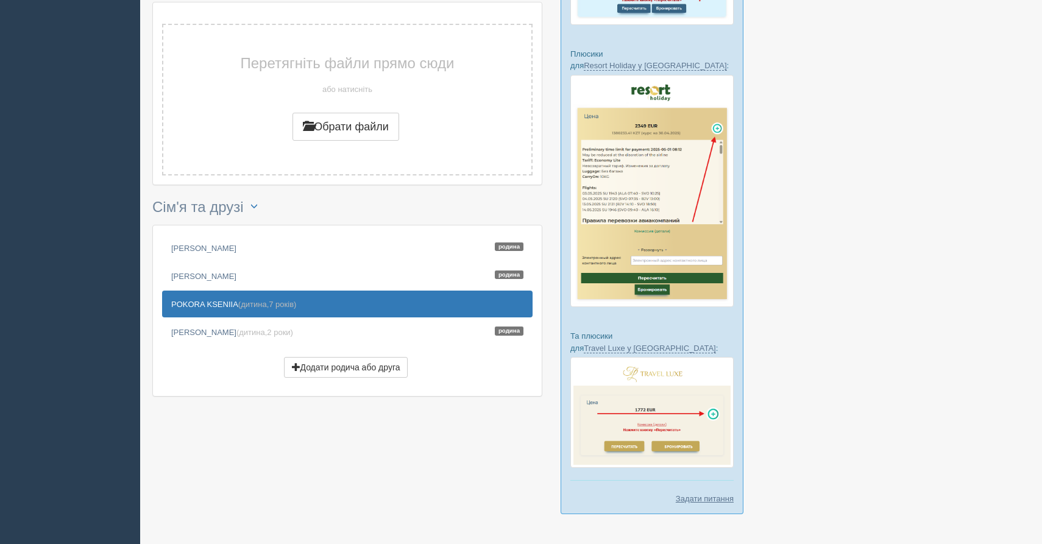
scroll to position [455, 0]
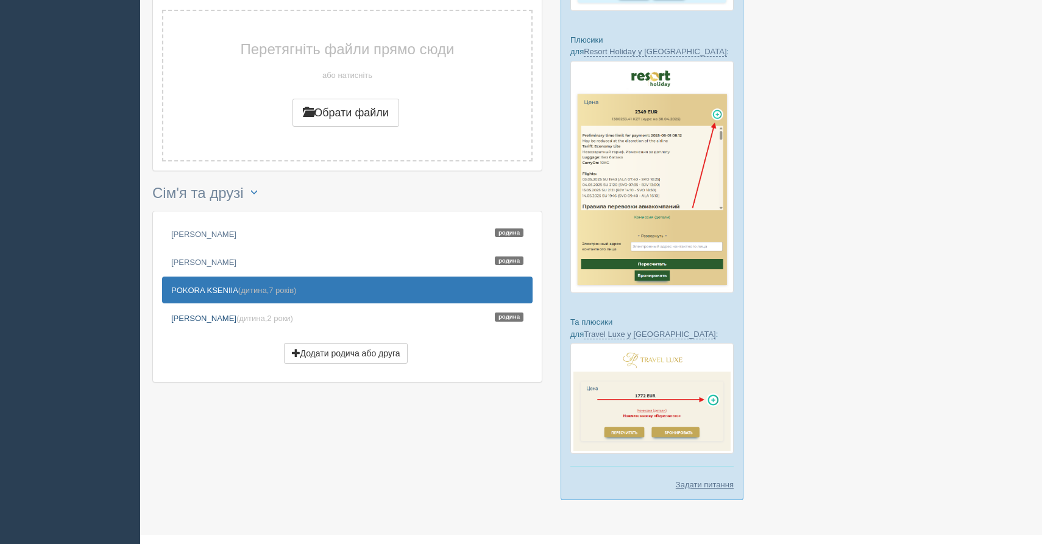
click at [207, 312] on link "[PERSON_NAME] (дитина, 2 роки ) Родина" at bounding box center [347, 318] width 370 height 27
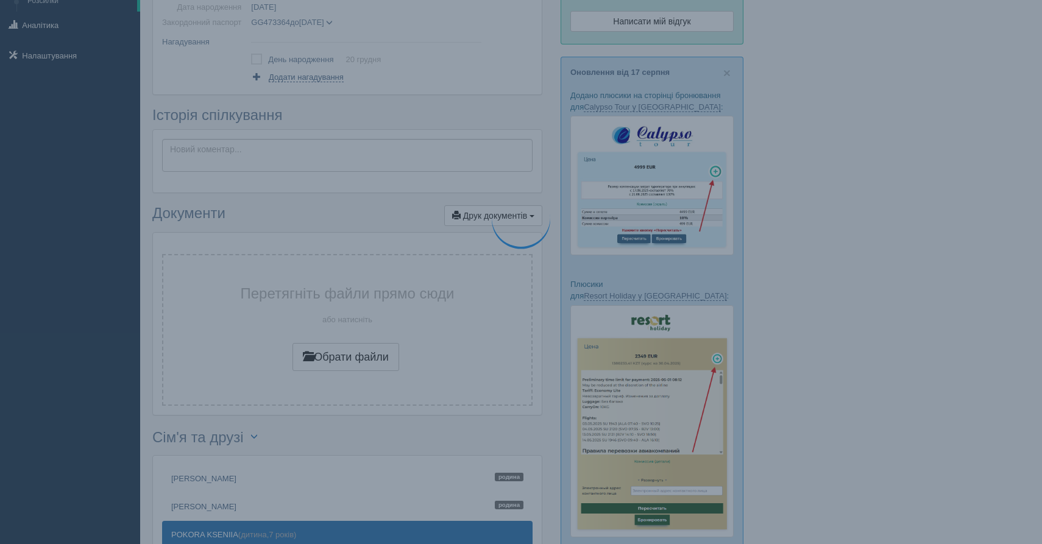
scroll to position [0, 0]
